Goal: Transaction & Acquisition: Purchase product/service

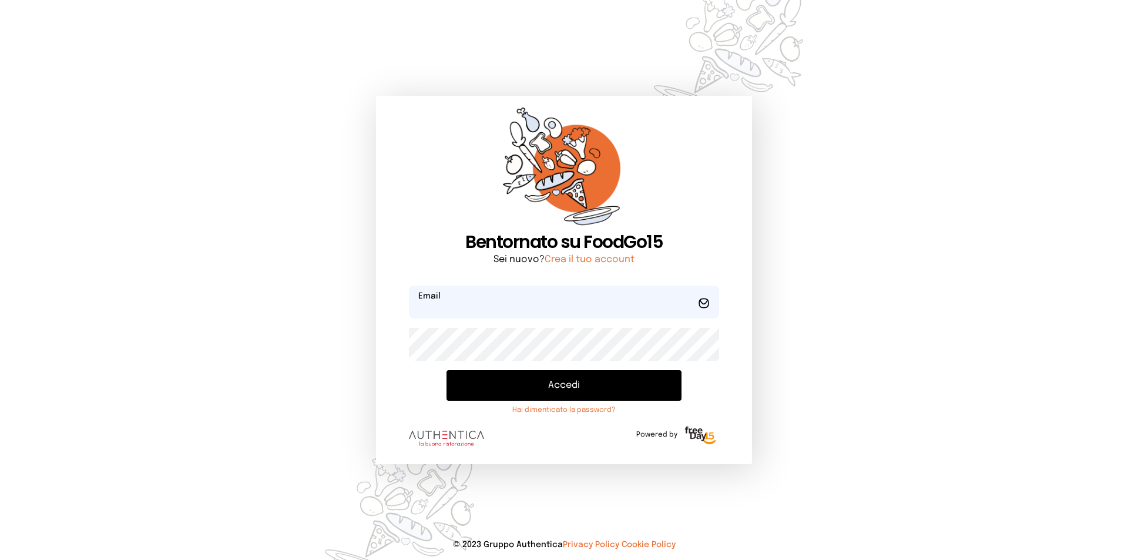
type input "**********"
click at [592, 394] on button "Accedi" at bounding box center [563, 385] width 235 height 31
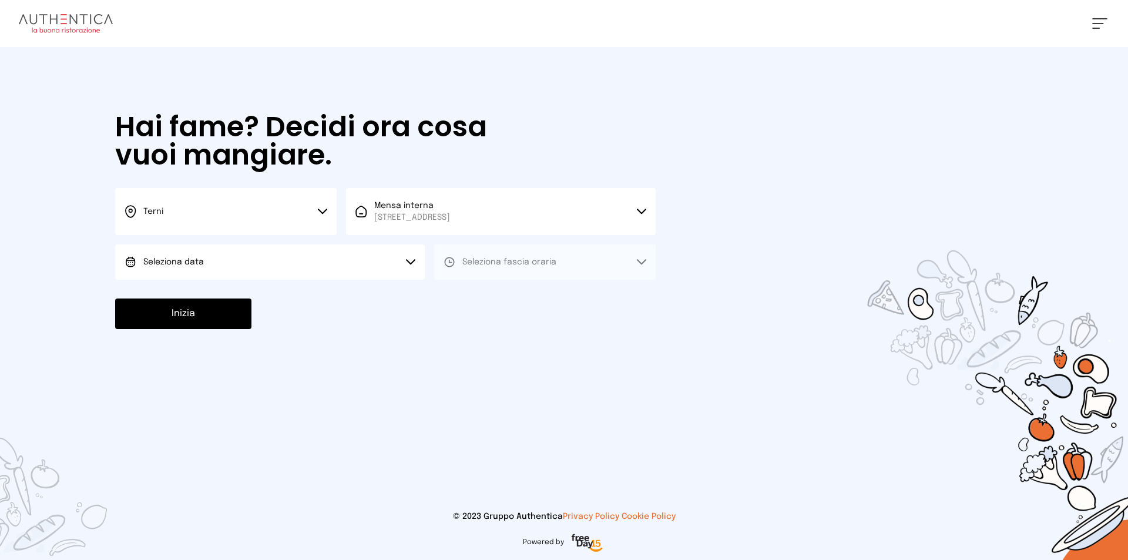
click at [297, 239] on div "Terni Scegli la città [GEOGRAPHIC_DATA] Mensa interna [STREET_ADDRESS] Scegli l…" at bounding box center [385, 234] width 540 height 92
click at [297, 258] on button "Seleziona data" at bounding box center [270, 261] width 310 height 35
click at [294, 278] on button "Seleziona data" at bounding box center [270, 261] width 310 height 35
click at [478, 261] on span "Seleziona fascia oraria" at bounding box center [509, 262] width 94 height 8
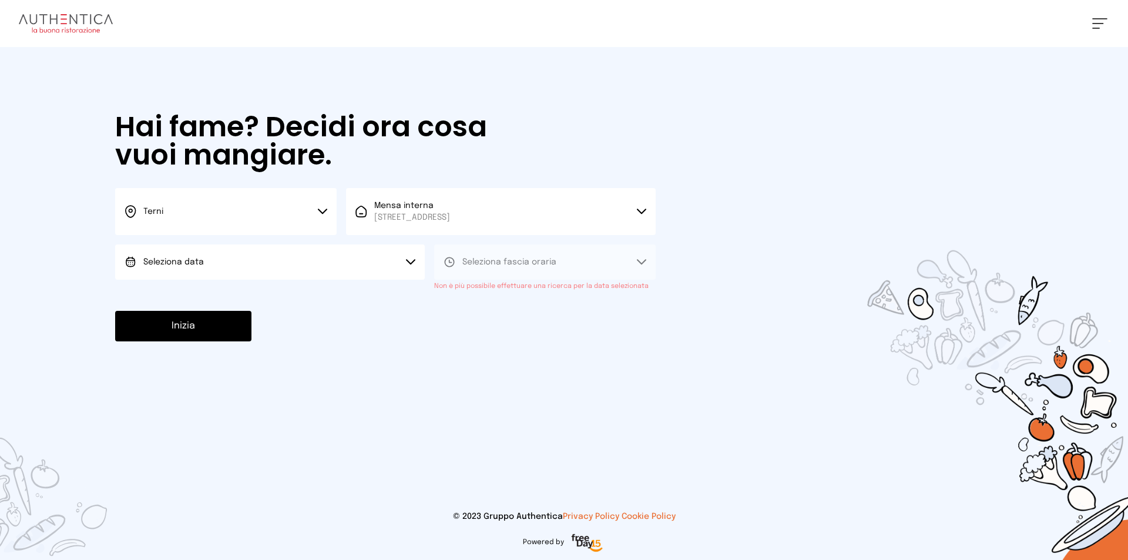
click at [496, 267] on span "Seleziona fascia oraria" at bounding box center [509, 262] width 94 height 12
click at [450, 216] on span "[STREET_ADDRESS]" at bounding box center [412, 217] width 76 height 12
click at [444, 270] on li "Mensa interna [STREET_ADDRESS]" at bounding box center [501, 256] width 310 height 42
click at [324, 268] on button "Seleziona data" at bounding box center [270, 261] width 310 height 35
click at [329, 288] on li "[DATE], [DATE]" at bounding box center [270, 295] width 310 height 31
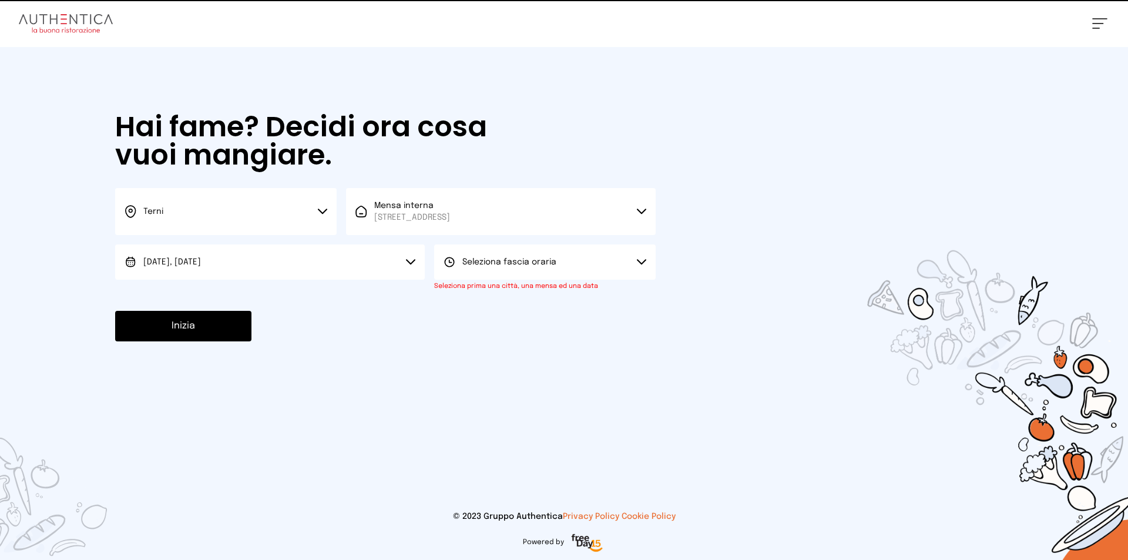
click at [490, 269] on button "Seleziona fascia oraria" at bounding box center [544, 261] width 221 height 35
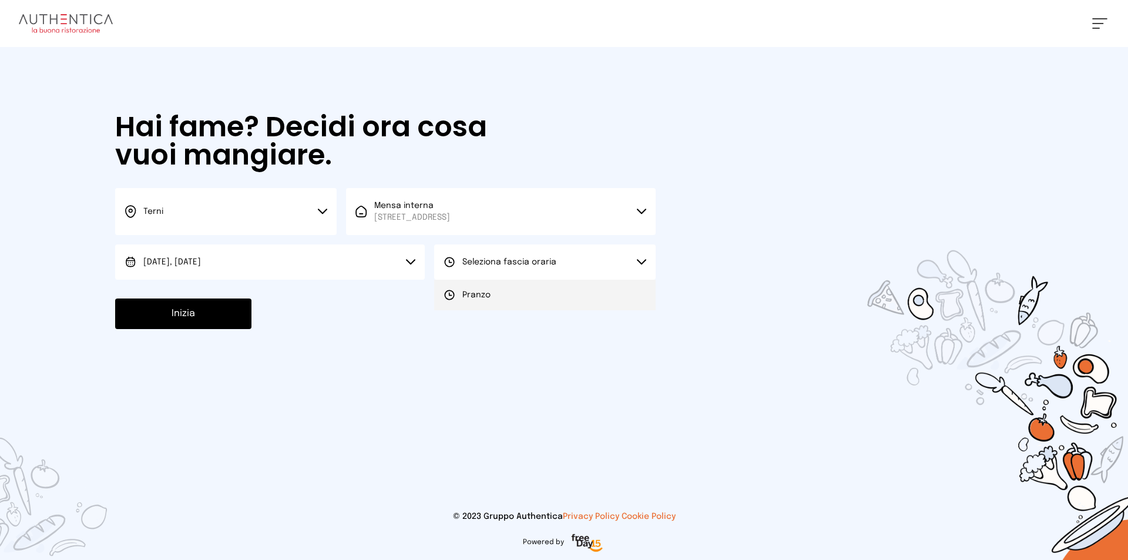
click at [494, 294] on li "Pranzo" at bounding box center [544, 295] width 221 height 31
click at [230, 311] on button "Inizia" at bounding box center [183, 313] width 136 height 31
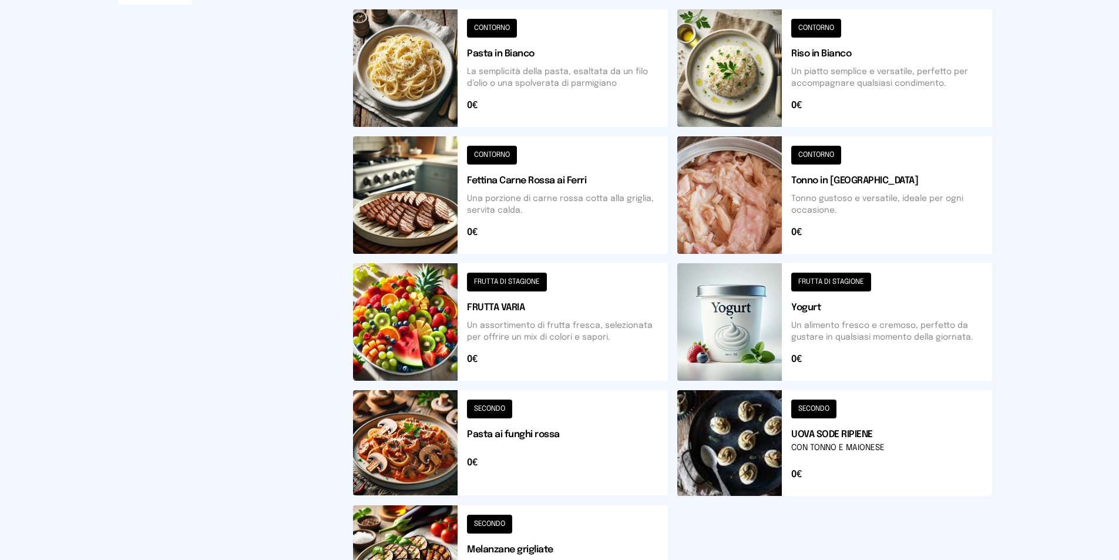
scroll to position [352, 0]
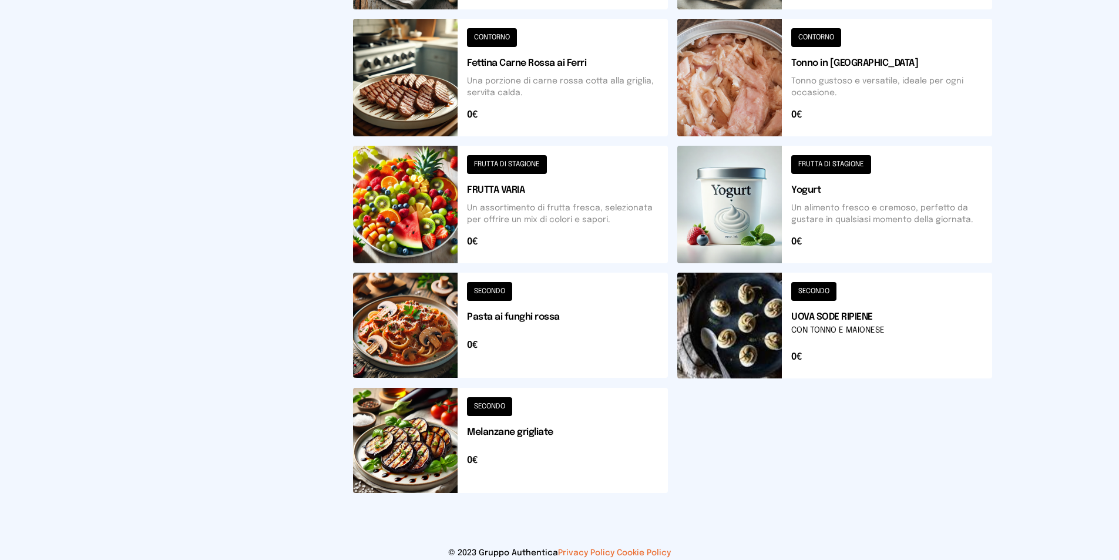
click at [821, 287] on button at bounding box center [834, 326] width 315 height 106
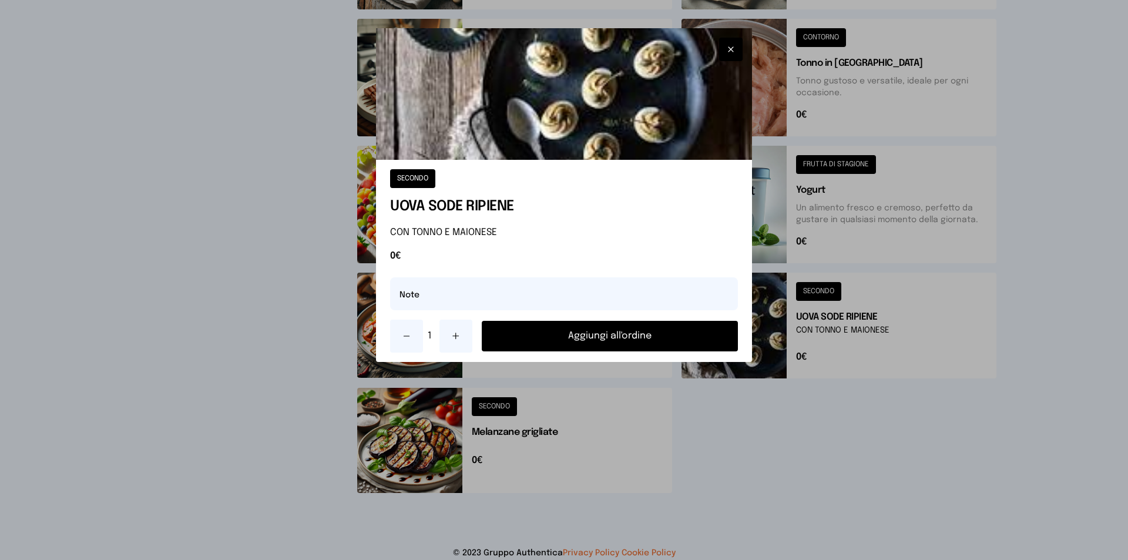
click at [607, 329] on button "Aggiungi all'ordine" at bounding box center [610, 336] width 256 height 31
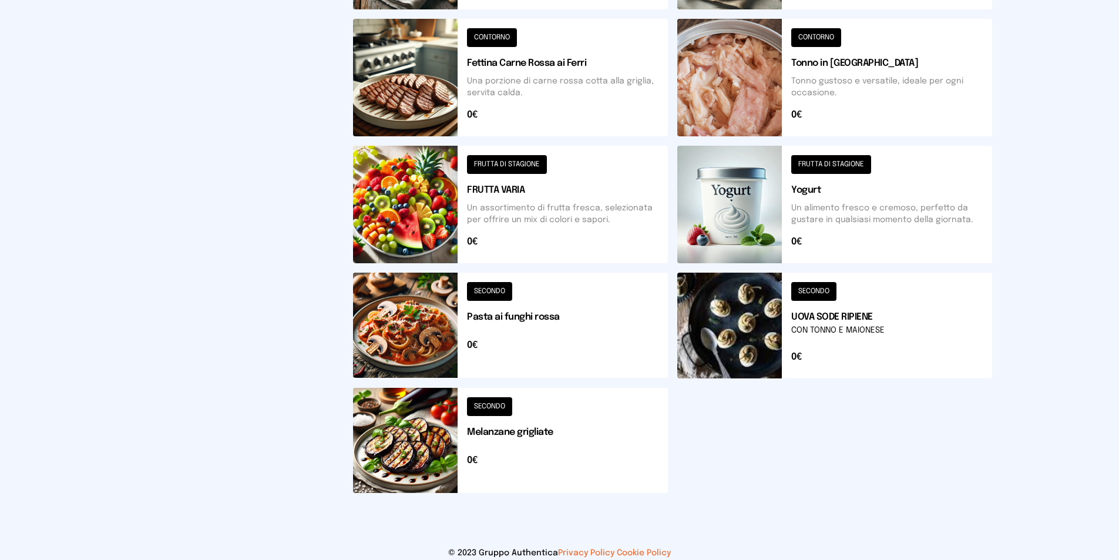
click at [492, 406] on button at bounding box center [510, 440] width 315 height 105
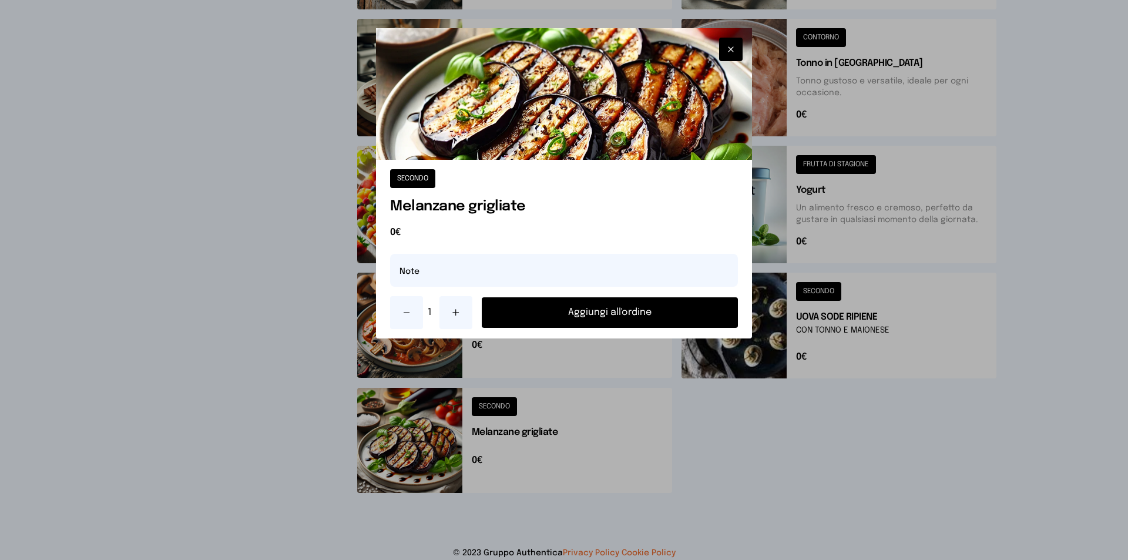
click at [590, 304] on button "Aggiungi all'ordine" at bounding box center [610, 312] width 256 height 31
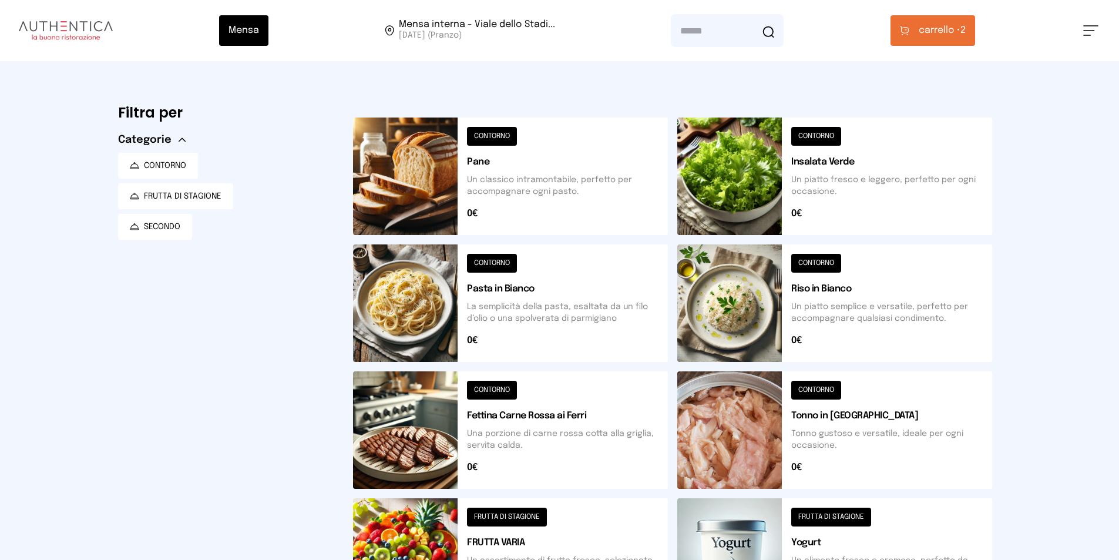
scroll to position [294, 0]
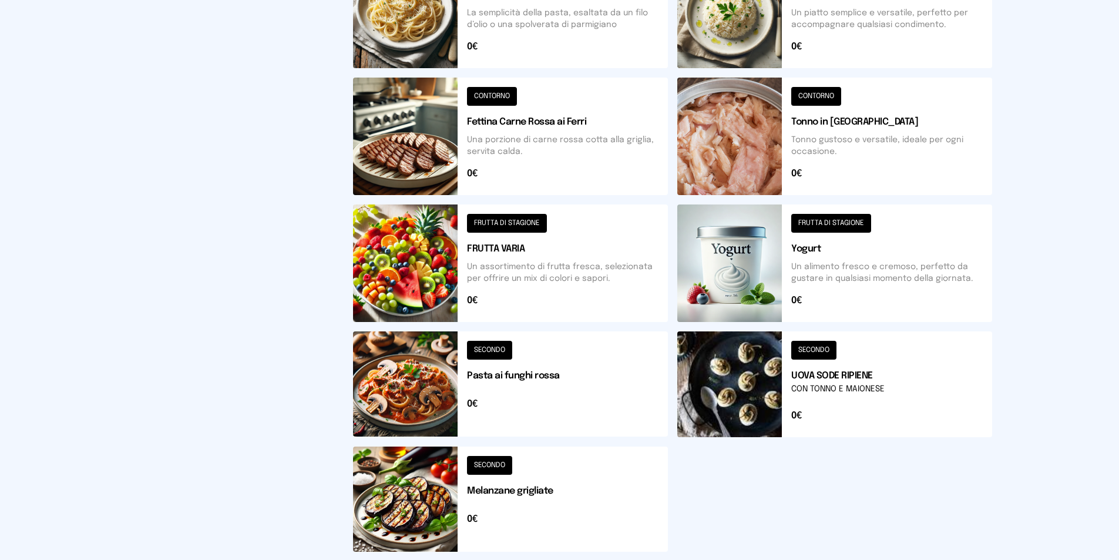
click at [808, 227] on button at bounding box center [834, 262] width 315 height 117
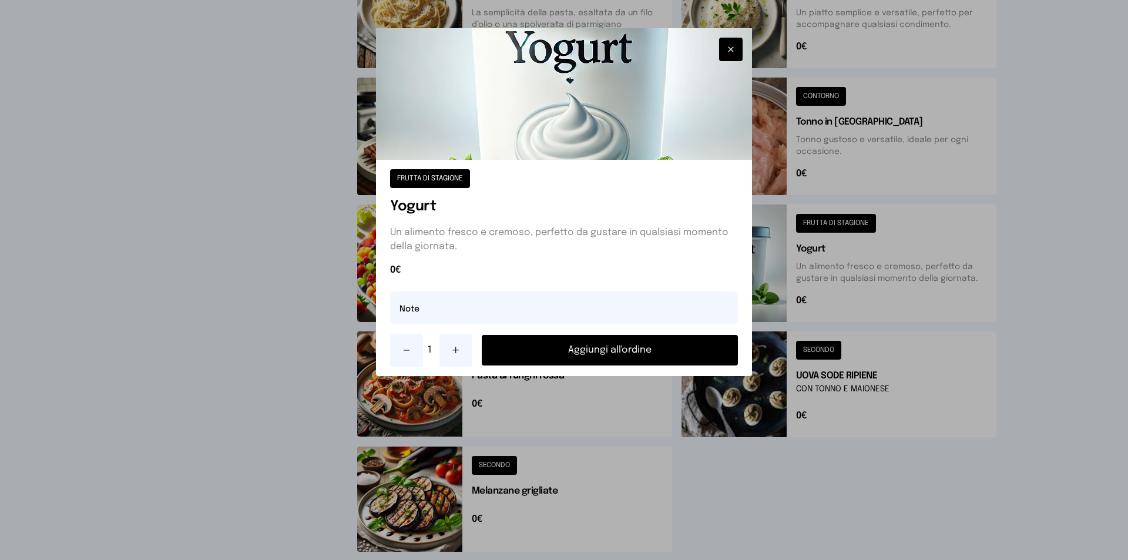
click at [654, 349] on button "Aggiungi all'ordine" at bounding box center [610, 350] width 256 height 31
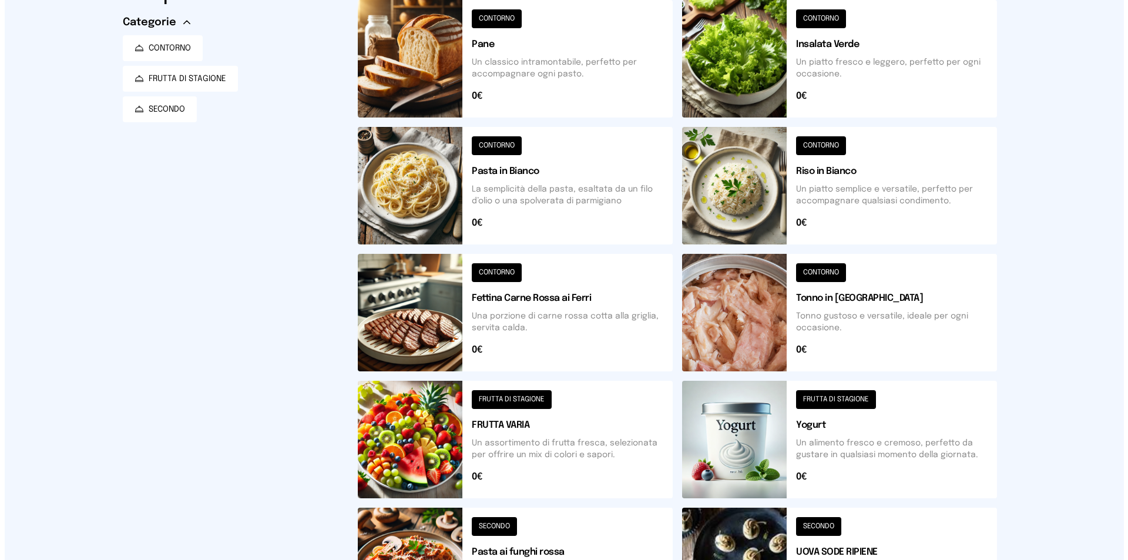
scroll to position [0, 0]
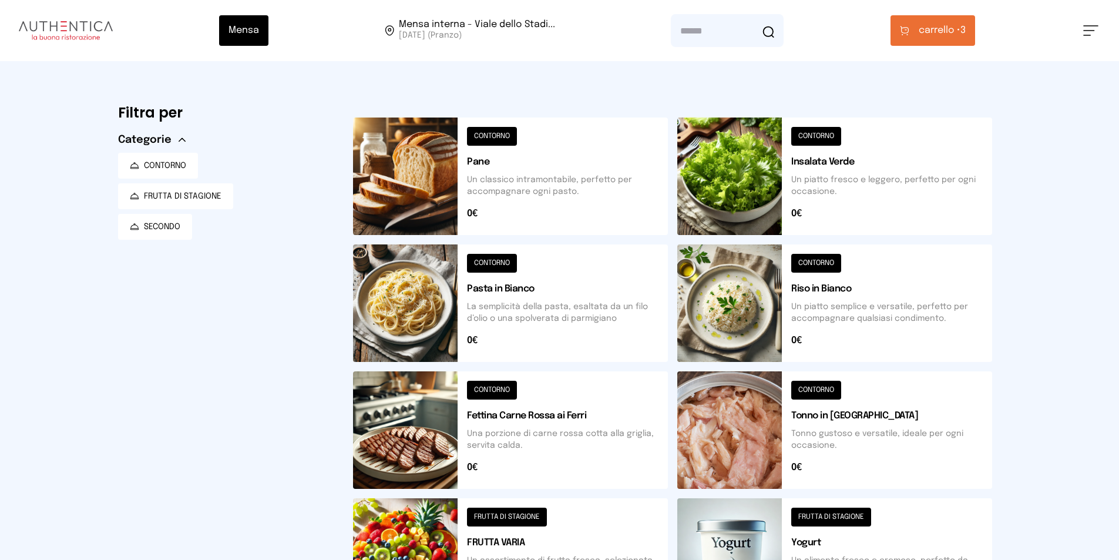
click at [964, 29] on span "carrello • 3" at bounding box center [942, 30] width 47 height 14
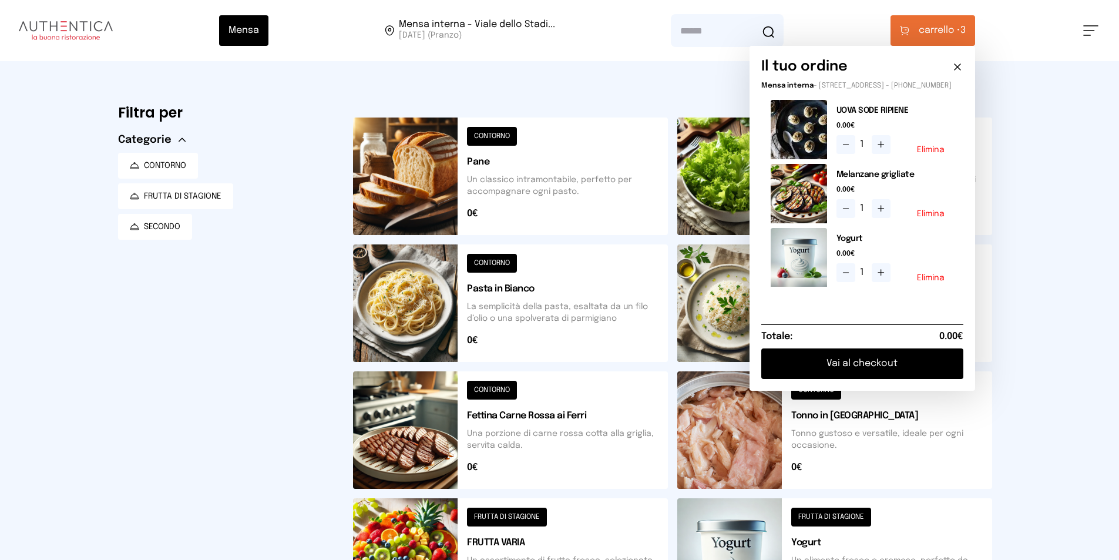
click at [849, 367] on button "Vai al checkout" at bounding box center [862, 363] width 202 height 31
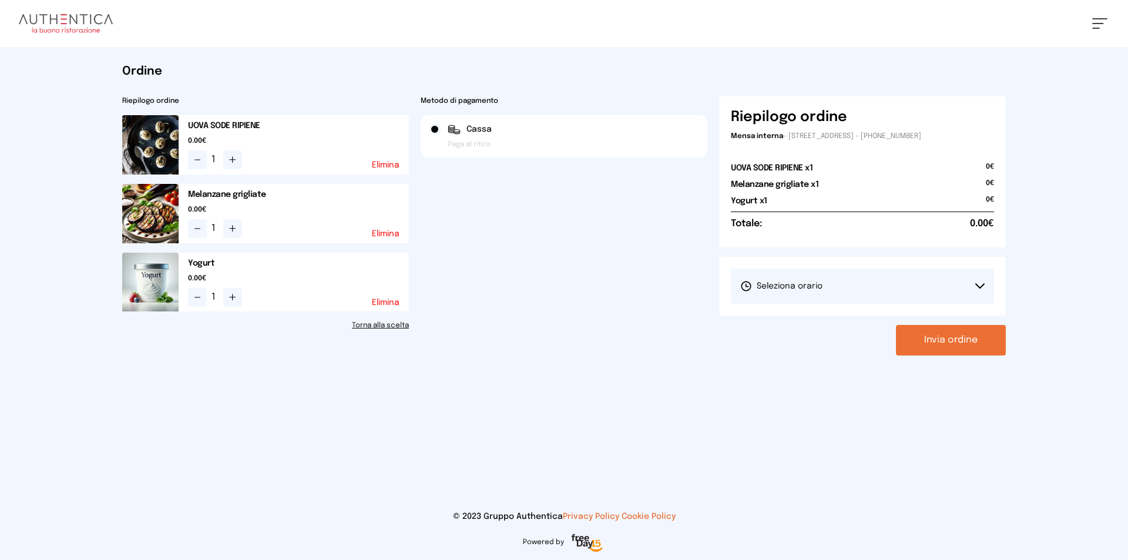
click at [874, 291] on button "Seleziona orario" at bounding box center [862, 285] width 263 height 35
click at [872, 320] on li "1° Turno (13:00 - 15:00)" at bounding box center [862, 319] width 263 height 31
click at [985, 335] on button "Invia ordine" at bounding box center [951, 340] width 110 height 31
